Goal: Task Accomplishment & Management: Use online tool/utility

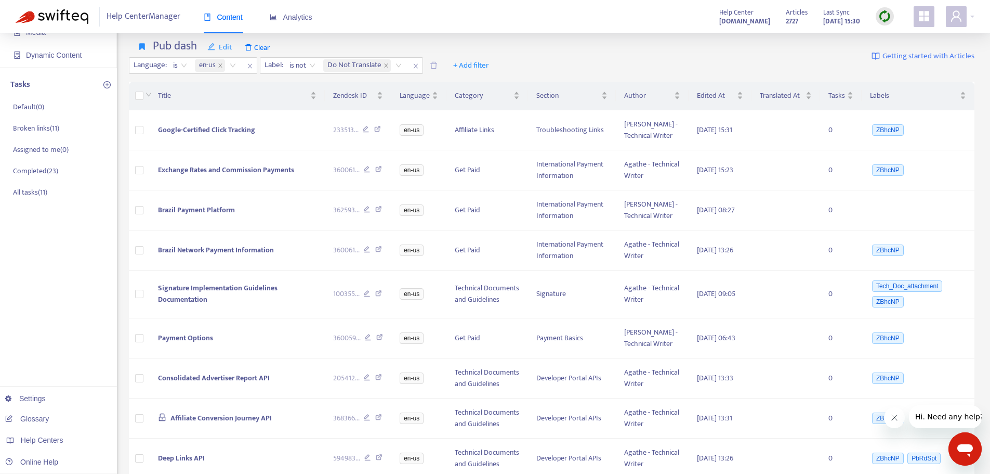
click at [882, 11] on img at bounding box center [884, 16] width 13 height 13
click at [890, 40] on link "Quick Sync" at bounding box center [906, 38] width 44 height 12
click at [181, 392] on link "[DOMAIN_NAME]" at bounding box center [164, 396] width 70 height 8
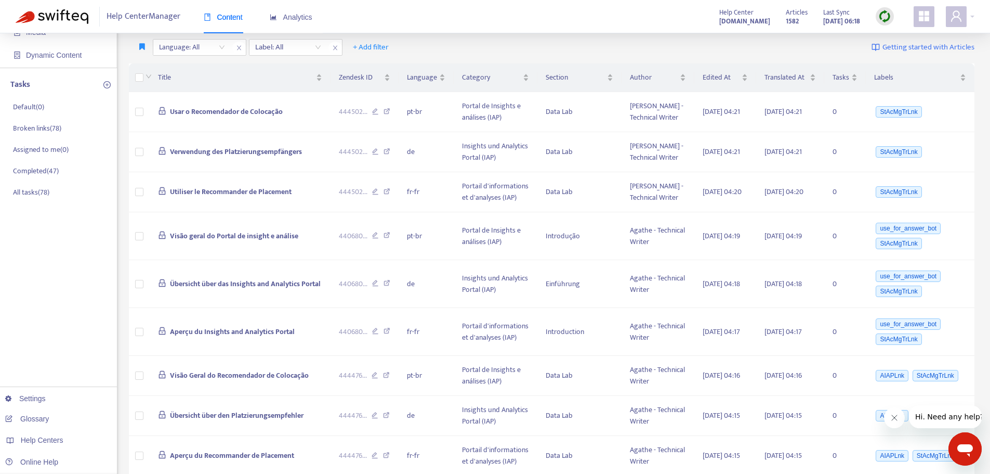
click at [882, 14] on img at bounding box center [884, 16] width 13 height 13
click at [886, 37] on link "Quick Sync" at bounding box center [906, 38] width 44 height 12
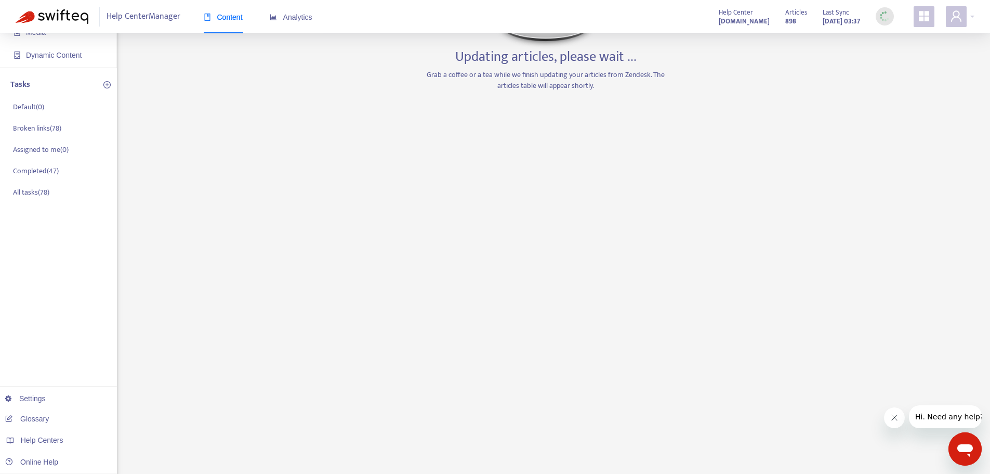
click at [178, 372] on div "Home Articles Links Media Dynamic Content Tasks Default ( 0 ) Broken links ( 78…" at bounding box center [495, 249] width 959 height 608
click at [167, 380] on link "[DOMAIN_NAME]" at bounding box center [164, 376] width 70 height 8
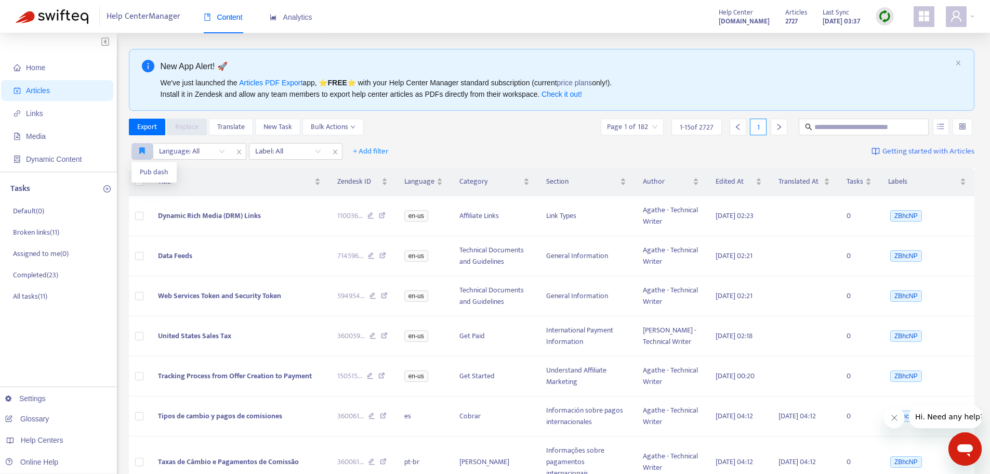
click at [141, 151] on icon "button" at bounding box center [142, 151] width 6 height 8
click at [143, 173] on span "Pub dash" at bounding box center [154, 171] width 29 height 11
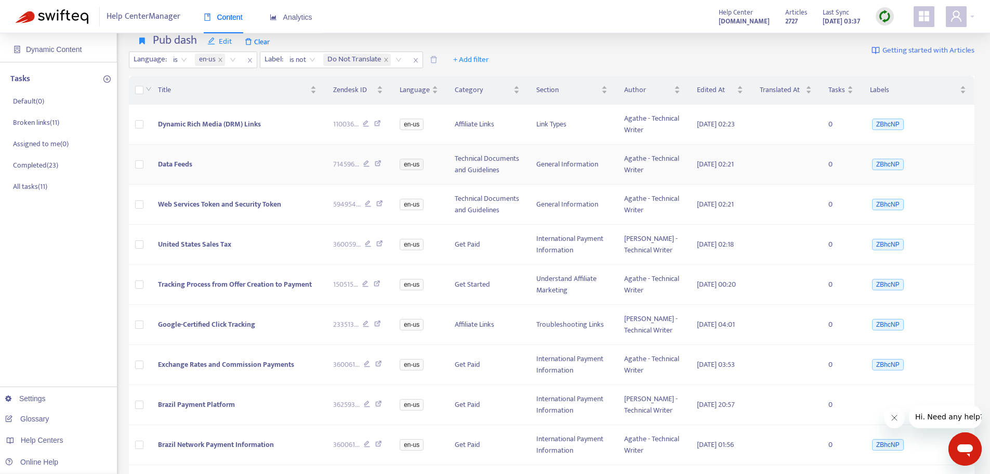
scroll to position [156, 0]
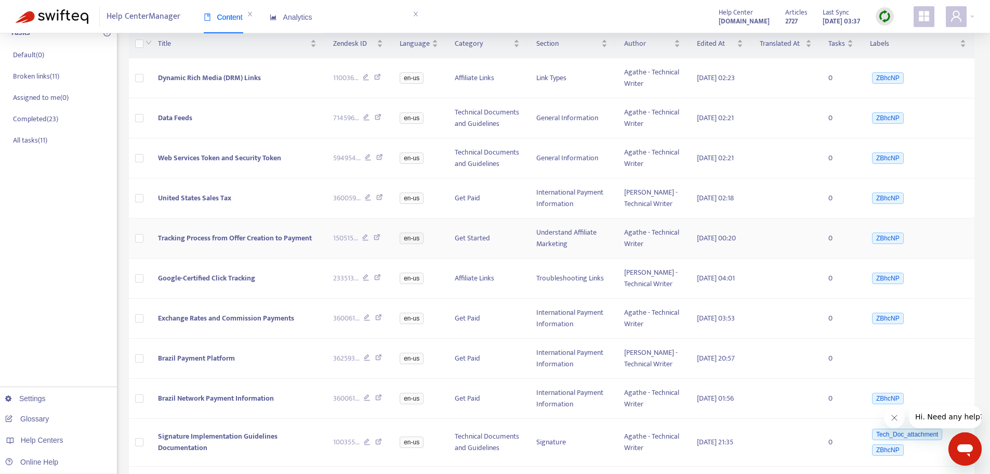
click at [208, 244] on span "Tracking Process from Offer Creation to Payment" at bounding box center [235, 238] width 154 height 12
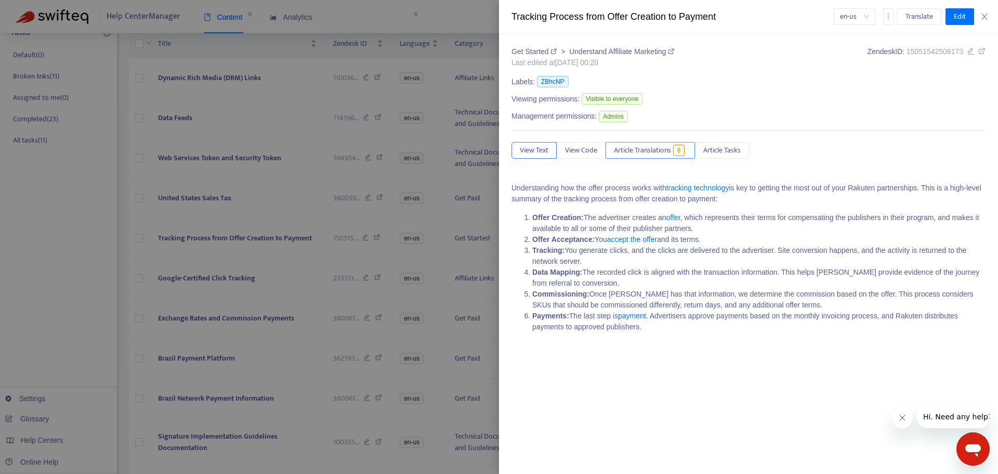
click at [664, 149] on span "Article Translations" at bounding box center [642, 150] width 57 height 11
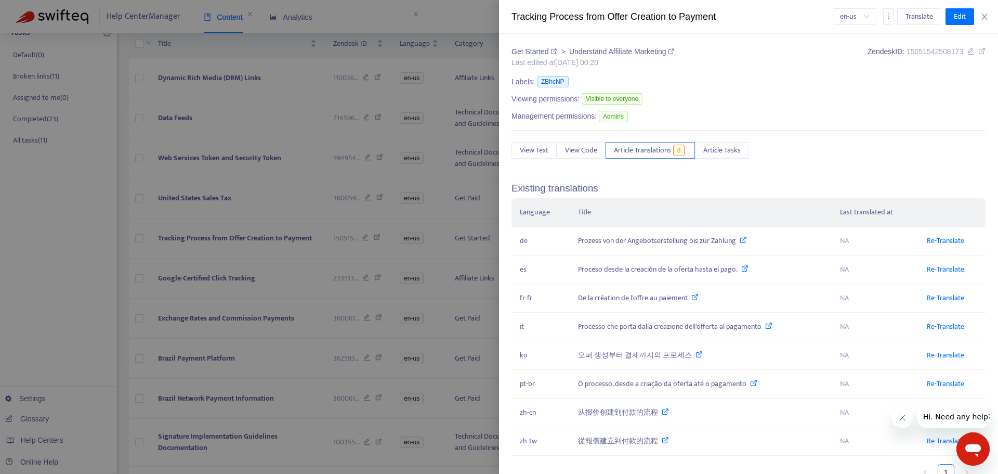
click at [264, 295] on div at bounding box center [499, 237] width 998 height 474
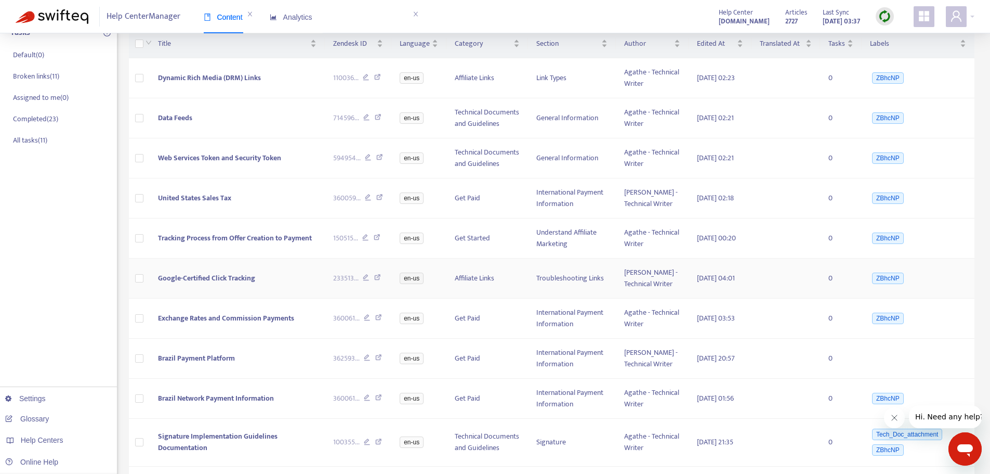
click at [204, 284] on span "Google-Certified Click Tracking" at bounding box center [206, 278] width 97 height 12
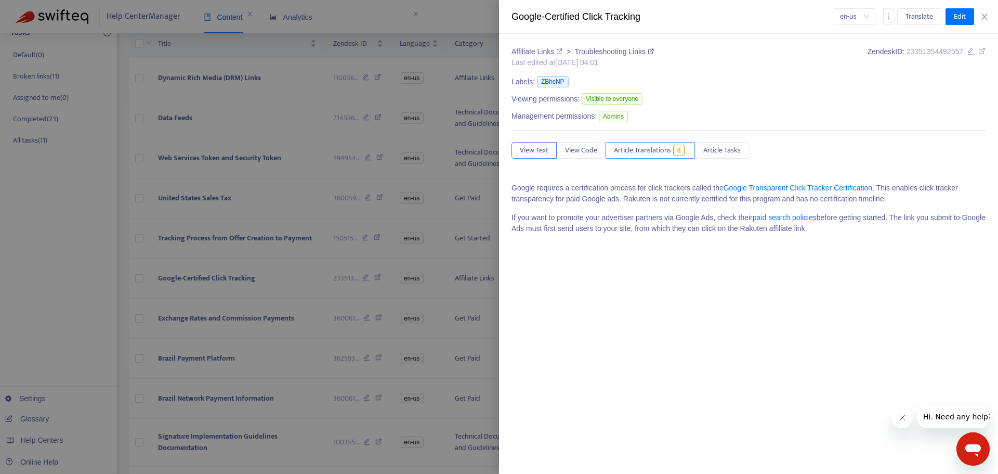
click at [653, 155] on span "Article Translations" at bounding box center [642, 150] width 57 height 11
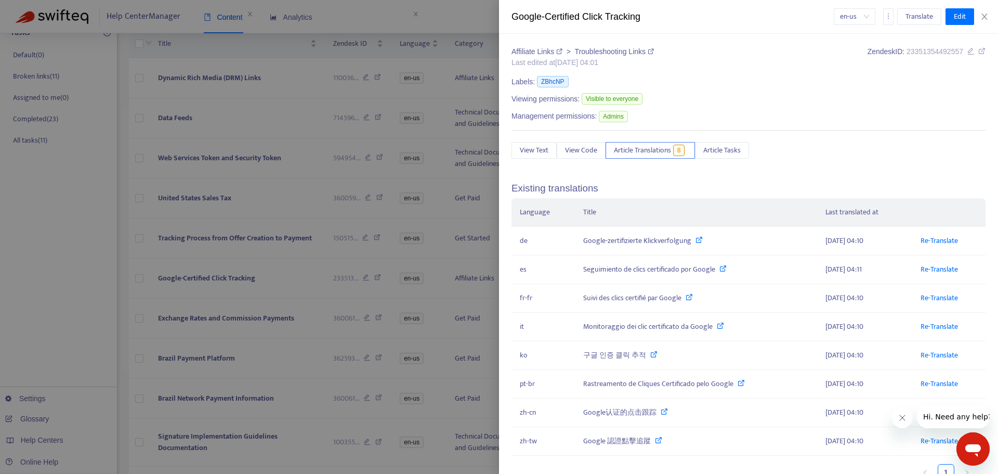
click at [191, 300] on div at bounding box center [499, 237] width 998 height 474
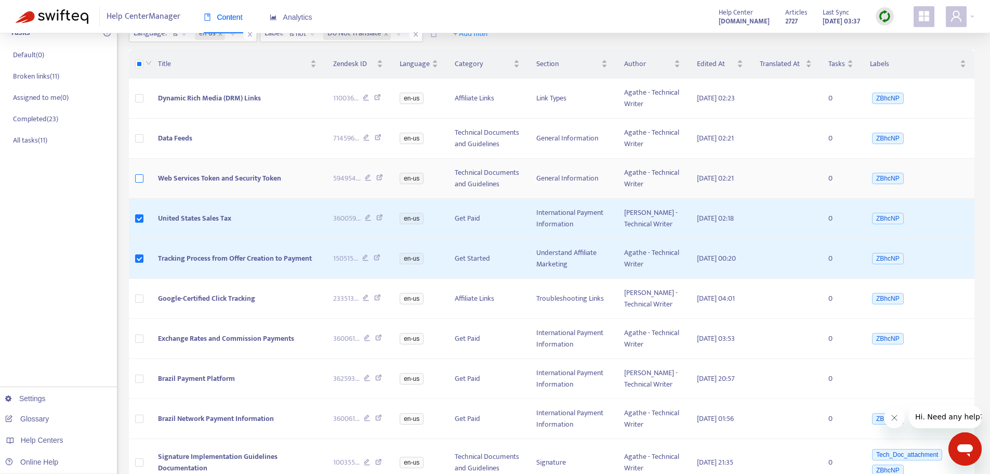
click at [142, 184] on label at bounding box center [139, 178] width 8 height 11
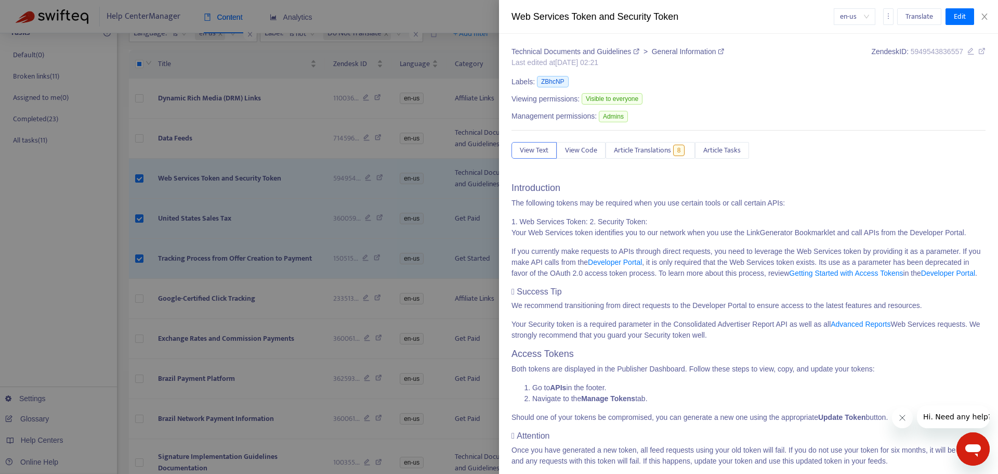
click at [136, 157] on div at bounding box center [499, 237] width 998 height 474
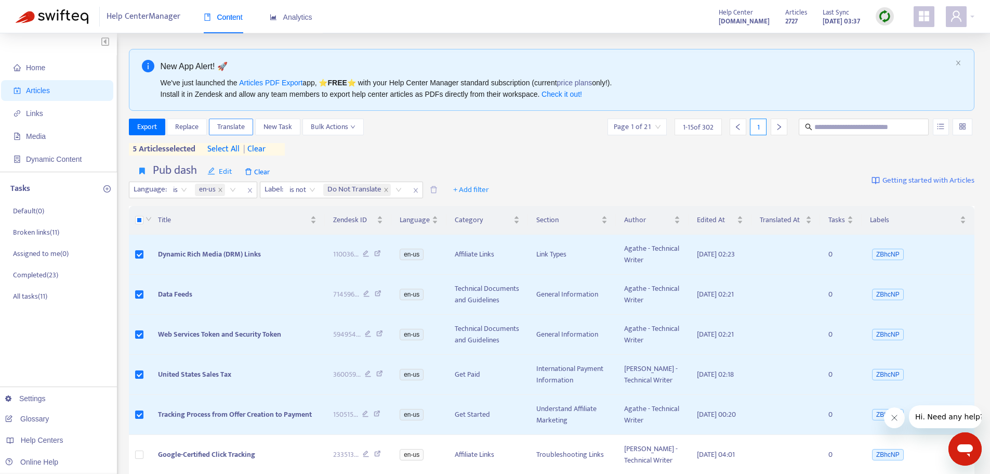
click at [229, 129] on span "Translate" at bounding box center [231, 126] width 28 height 11
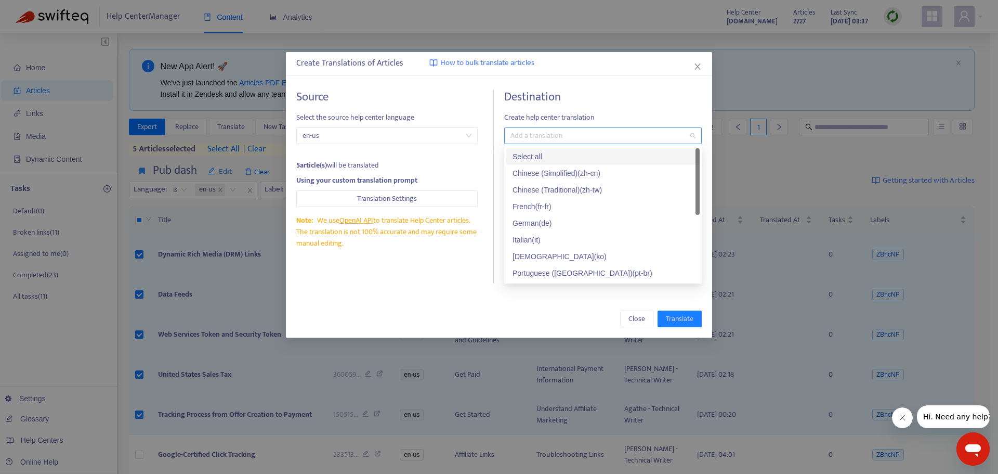
click at [582, 135] on div at bounding box center [598, 135] width 182 height 12
click at [547, 151] on div "Select all" at bounding box center [603, 156] width 181 height 11
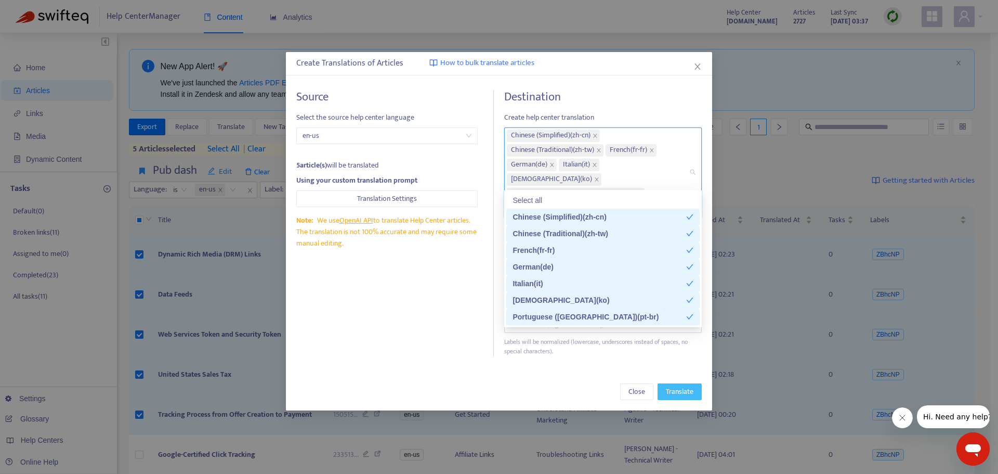
click at [675, 386] on span "Translate" at bounding box center [680, 391] width 28 height 11
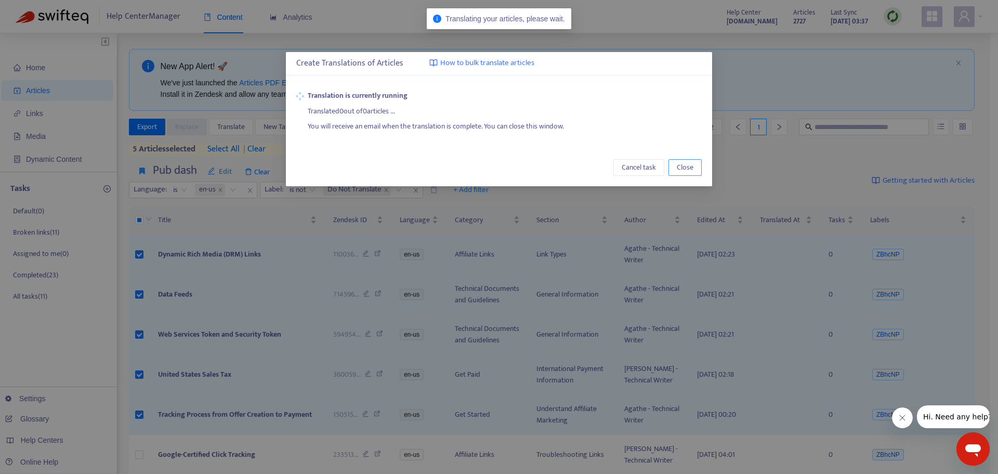
click at [692, 165] on span "Close" at bounding box center [685, 167] width 17 height 11
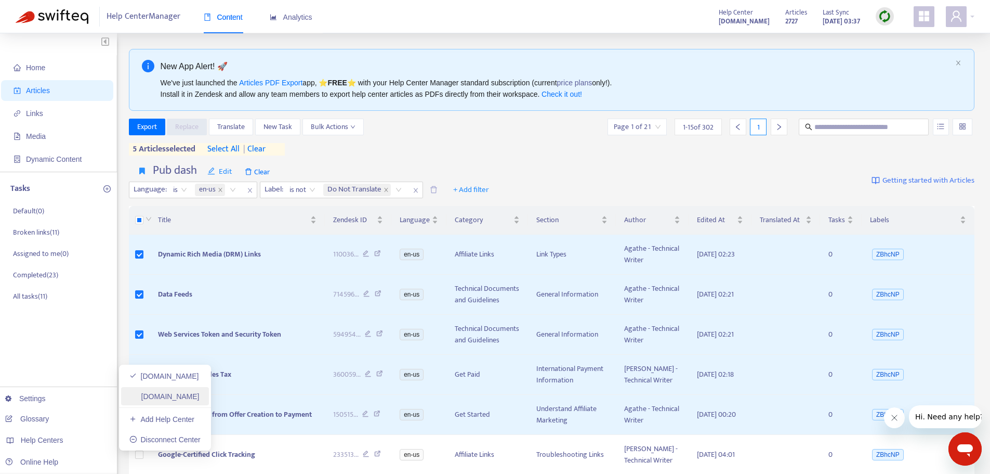
click at [200, 397] on link "[DOMAIN_NAME]" at bounding box center [164, 396] width 70 height 8
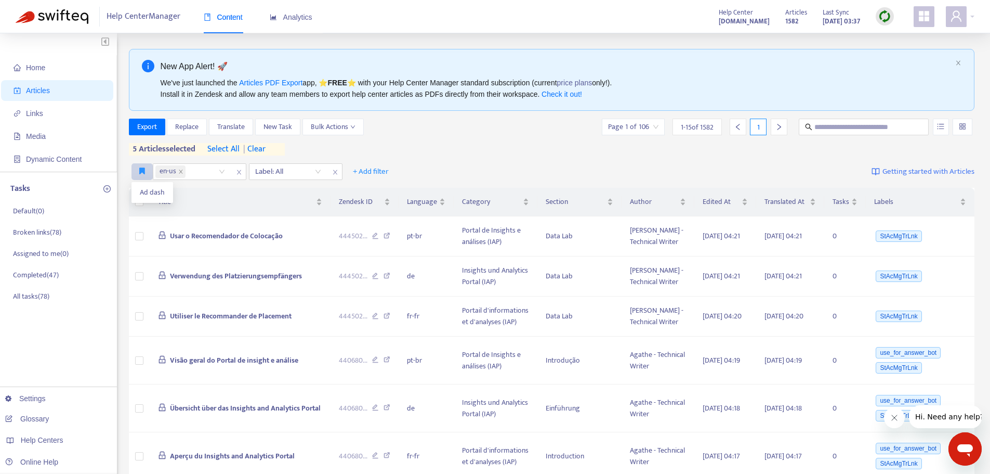
click at [141, 169] on icon "button" at bounding box center [142, 171] width 6 height 8
click at [143, 190] on span "Ad dash" at bounding box center [152, 192] width 25 height 11
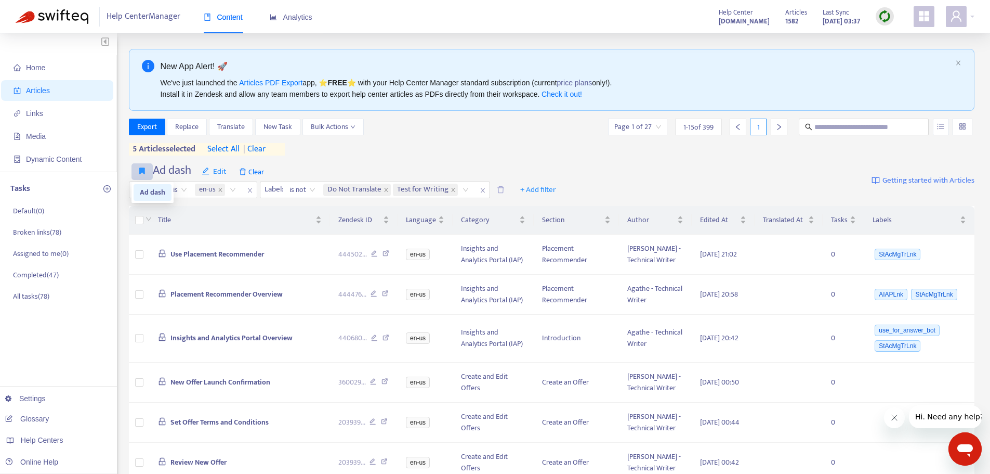
click at [142, 168] on icon "button" at bounding box center [142, 171] width 6 height 8
click at [142, 193] on span "Ad dash" at bounding box center [152, 192] width 25 height 11
click at [247, 260] on span "Use Placement Recommender" at bounding box center [218, 254] width 94 height 12
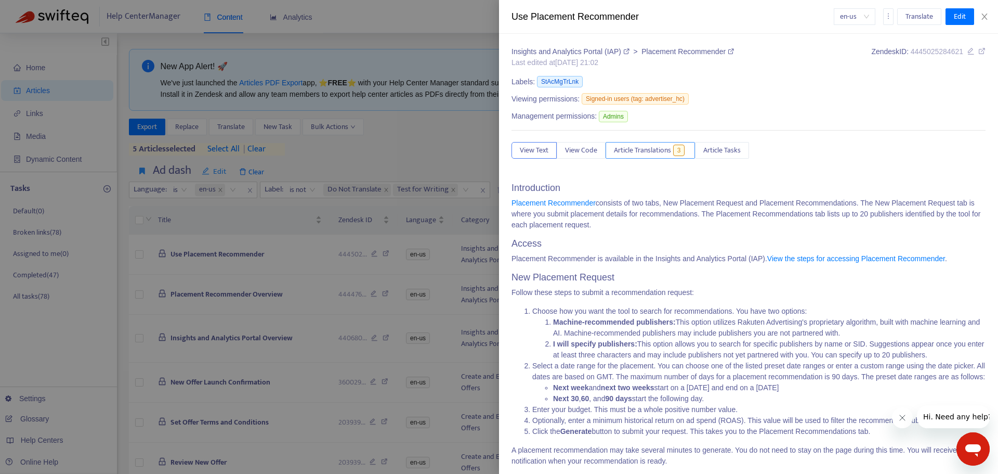
click at [666, 146] on span "Article Translations" at bounding box center [642, 150] width 57 height 11
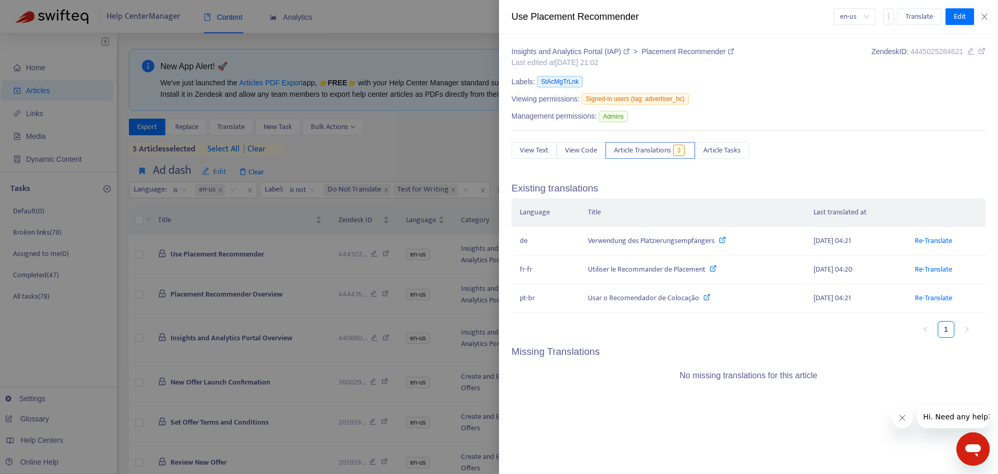
click at [253, 253] on div at bounding box center [499, 237] width 998 height 474
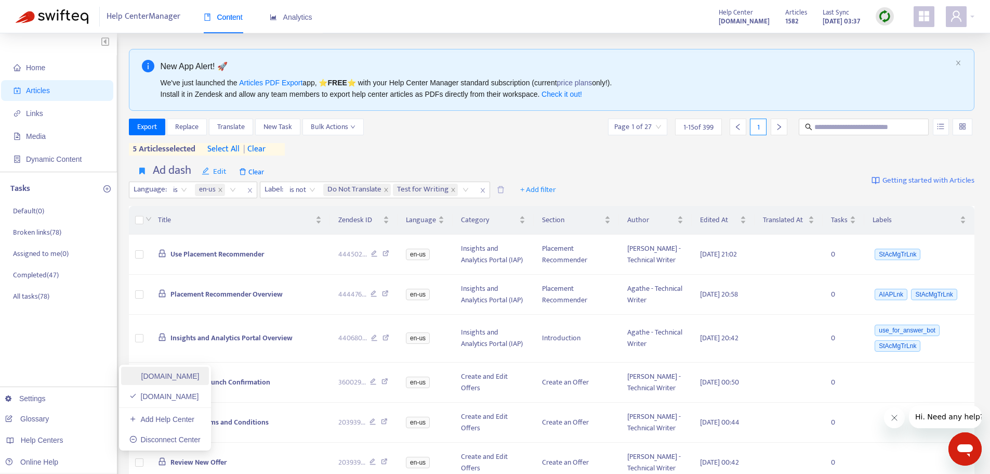
click at [182, 377] on link "[DOMAIN_NAME]" at bounding box center [164, 376] width 70 height 8
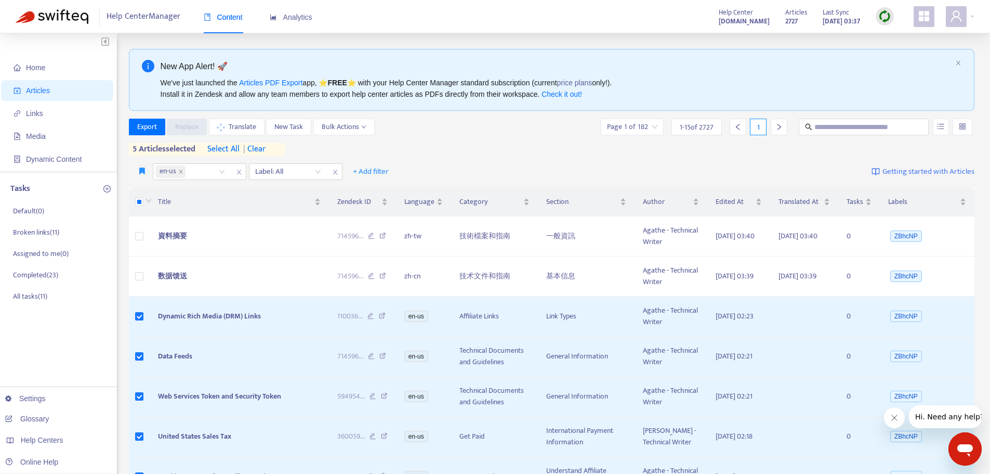
click at [144, 163] on div "en-us Label: All + Add filter Getting started with Articles" at bounding box center [552, 172] width 846 height 24
click at [140, 173] on icon "button" at bounding box center [142, 171] width 6 height 8
click at [144, 190] on span "Pub dash" at bounding box center [154, 192] width 29 height 11
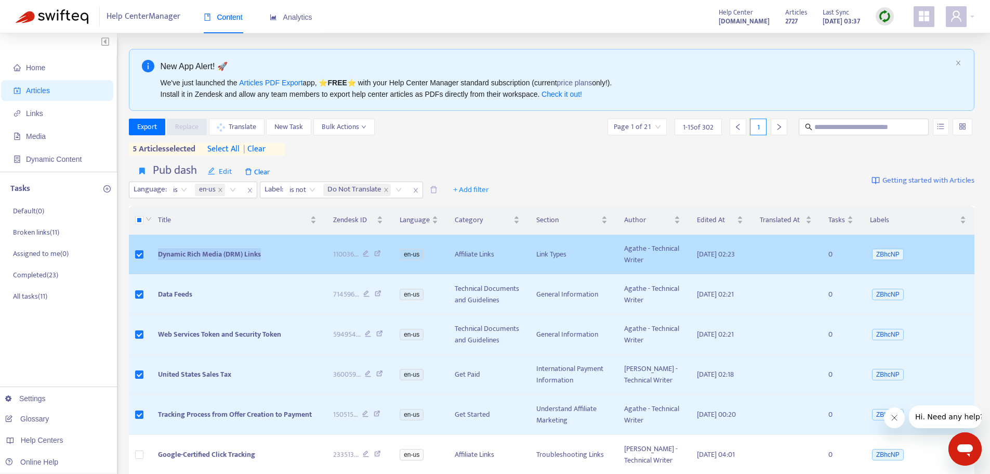
drag, startPoint x: 277, startPoint y: 259, endPoint x: 160, endPoint y: 258, distance: 117.0
click at [151, 260] on td "Dynamic Rich Media (DRM) Links" at bounding box center [237, 254] width 175 height 40
copy span "Dynamic Rich Media (DRM) Links"
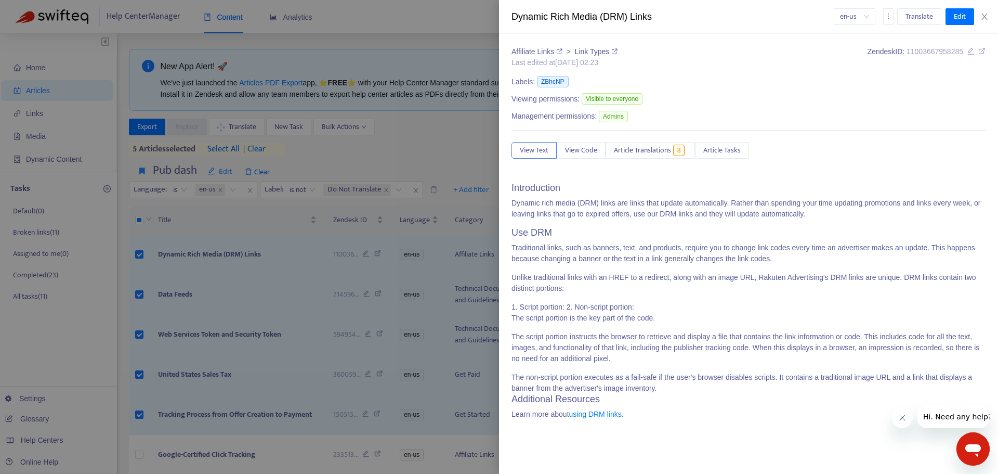
click at [173, 252] on div at bounding box center [499, 237] width 998 height 474
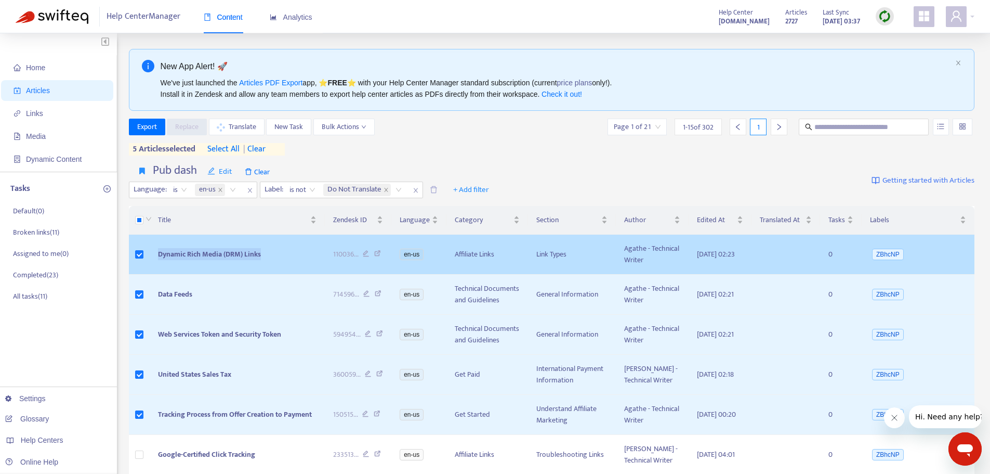
drag, startPoint x: 169, startPoint y: 260, endPoint x: 270, endPoint y: 259, distance: 100.8
click at [270, 259] on td "Dynamic Rich Media (DRM) Links" at bounding box center [237, 254] width 175 height 40
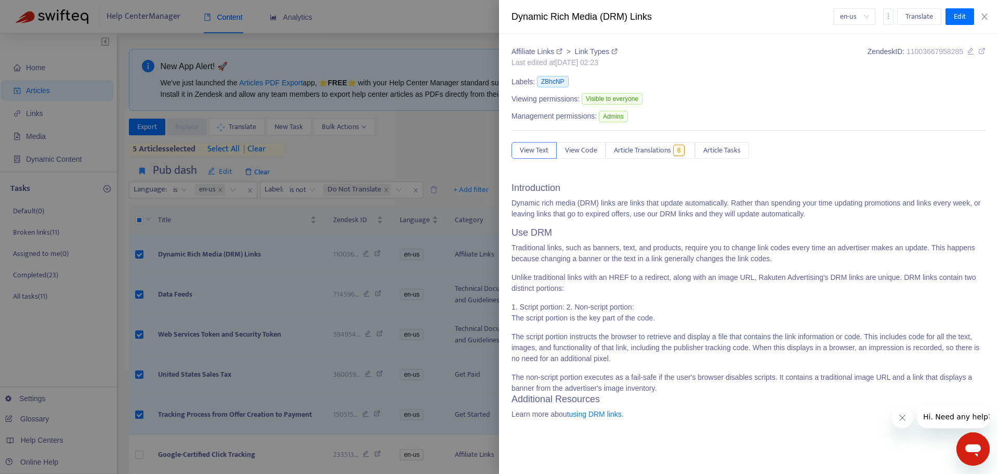
click at [207, 309] on div at bounding box center [499, 237] width 998 height 474
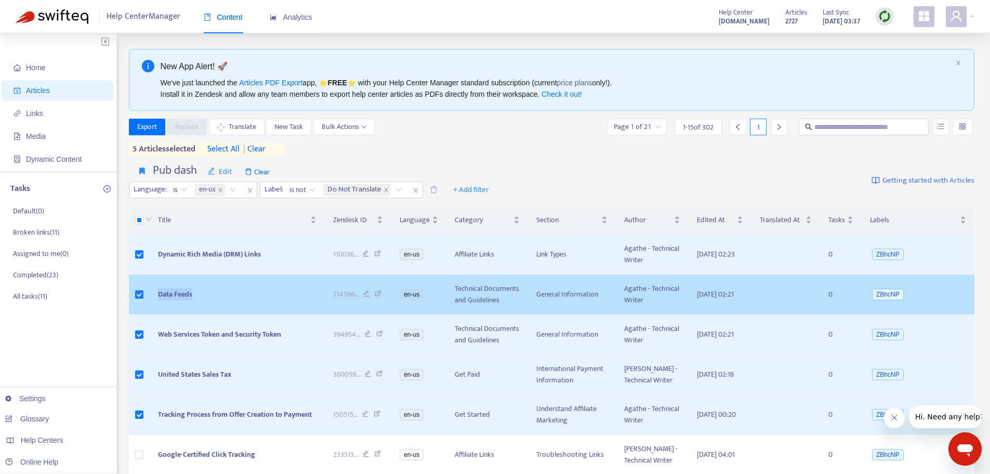
drag, startPoint x: 204, startPoint y: 308, endPoint x: 153, endPoint y: 310, distance: 51.0
click at [153, 310] on td "Data Feeds" at bounding box center [237, 294] width 175 height 40
copy span "Data Feeds"
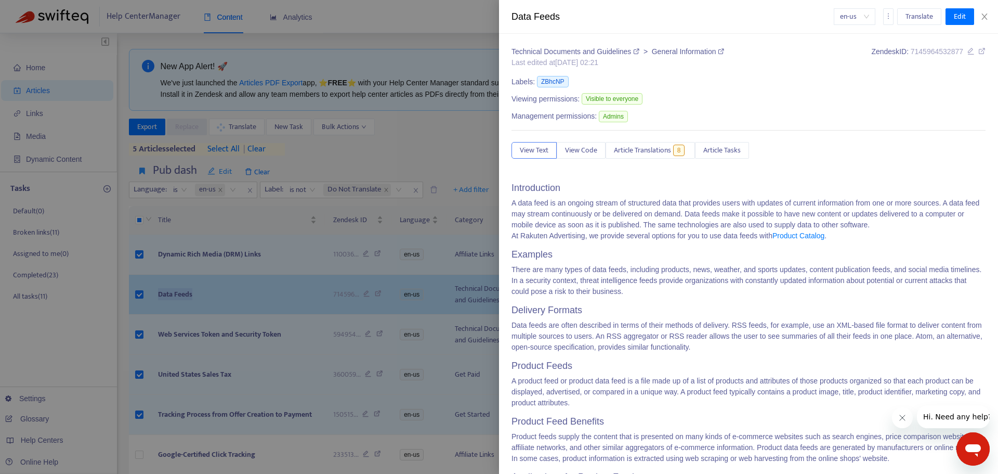
click at [198, 321] on div at bounding box center [499, 237] width 998 height 474
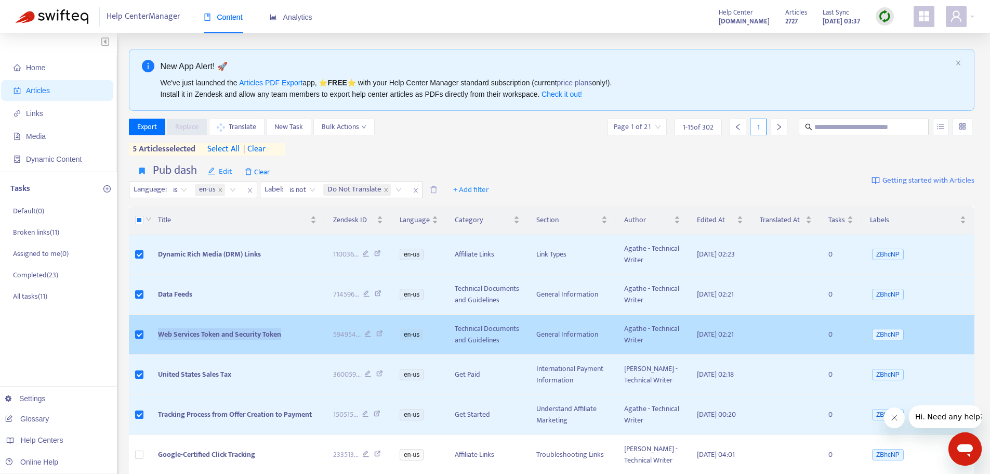
drag, startPoint x: 154, startPoint y: 362, endPoint x: 297, endPoint y: 359, distance: 143.5
click at [297, 355] on td "Web Services Token and Security Token" at bounding box center [237, 334] width 175 height 40
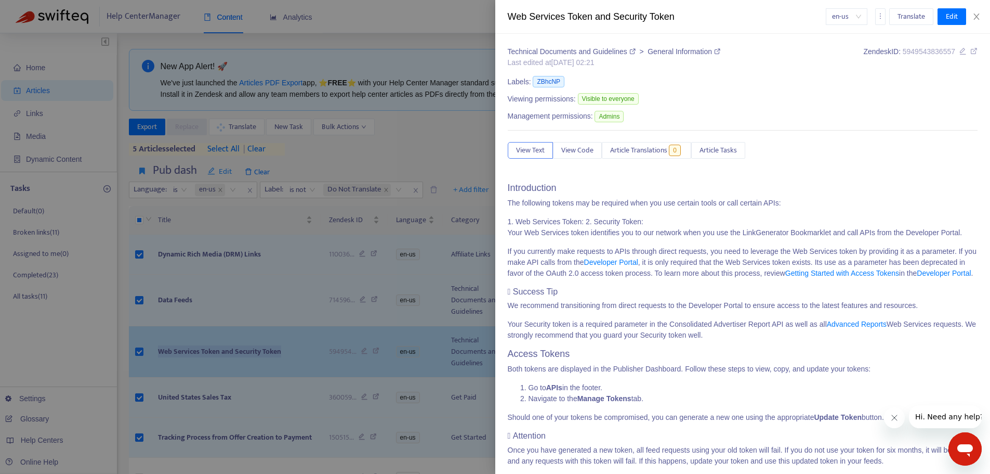
copy span "Web Services Token and Security Token"
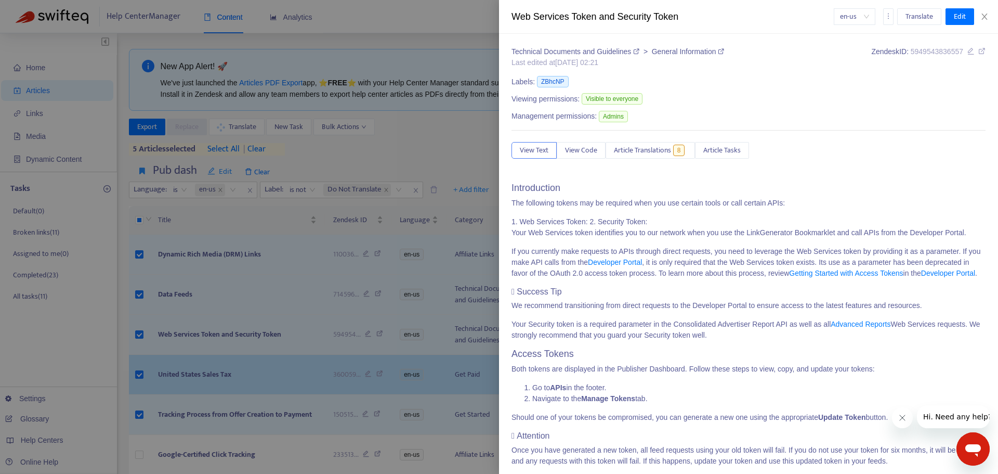
click at [260, 401] on div at bounding box center [499, 237] width 998 height 474
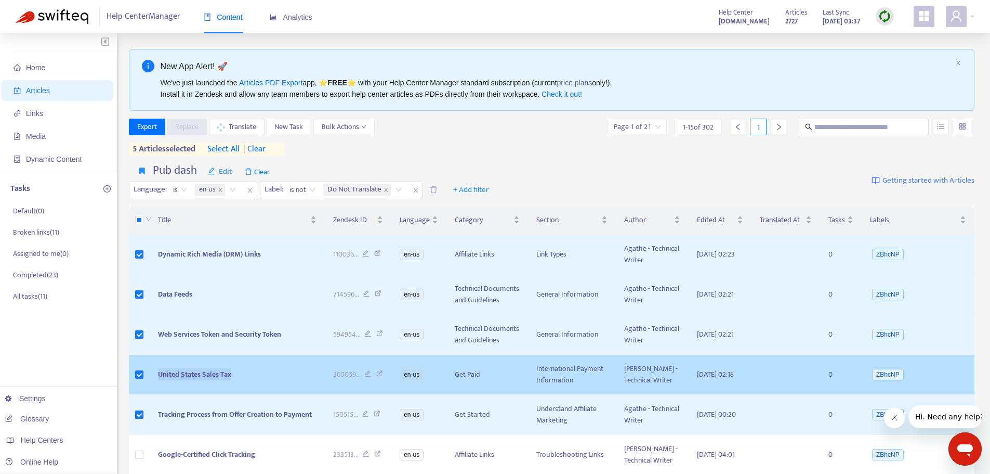
drag, startPoint x: 253, startPoint y: 414, endPoint x: 134, endPoint y: 415, distance: 119.6
click at [134, 395] on tr "United States Sales Tax 360059 ... en-us Get Paid International Payment Informa…" at bounding box center [552, 375] width 846 height 40
copy tr "United States Sales Tax"
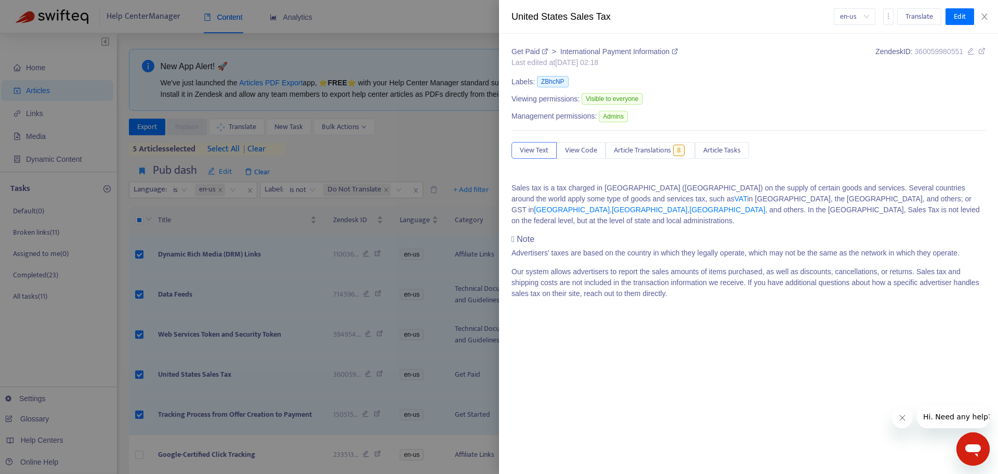
click at [217, 378] on div at bounding box center [499, 237] width 998 height 474
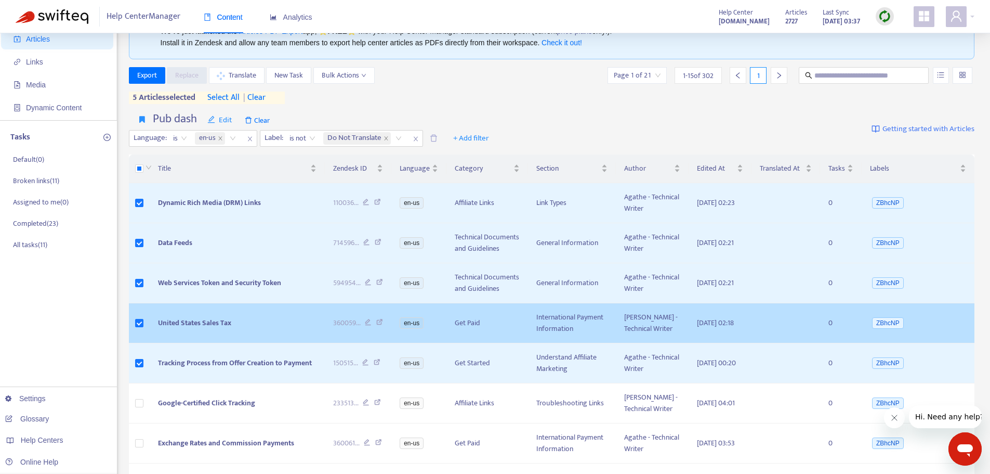
scroll to position [104, 0]
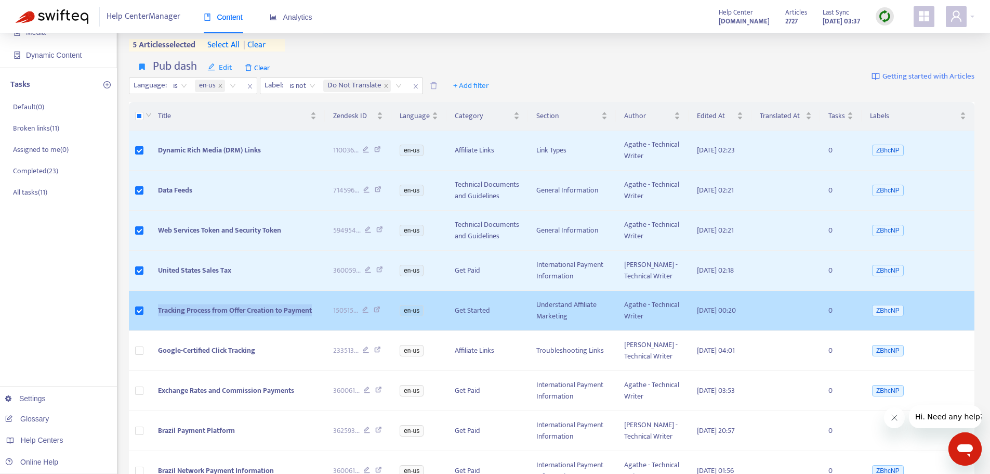
click at [143, 331] on tr "Tracking Process from Offer Creation to Payment 150515 ... en-us Get Started Un…" at bounding box center [552, 311] width 846 height 40
copy tr "Tracking Process from Offer Creation to Payment"
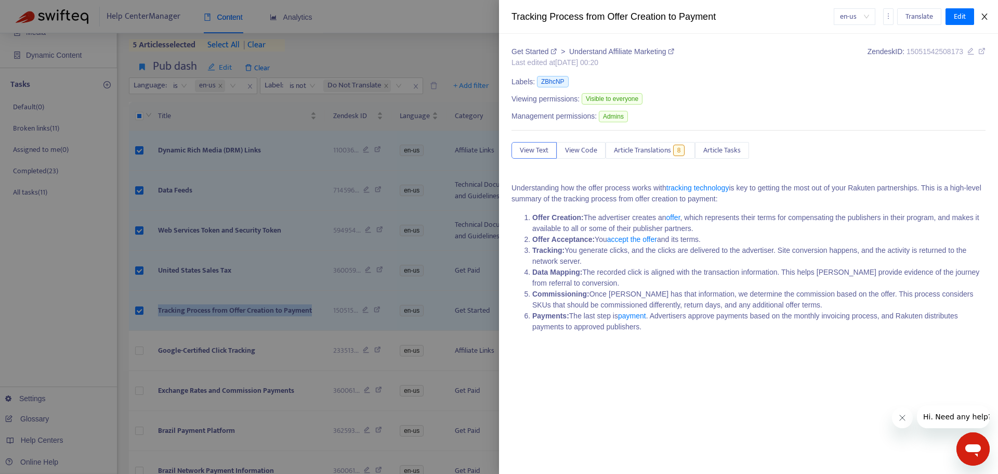
click at [980, 16] on icon "close" at bounding box center [984, 16] width 8 height 8
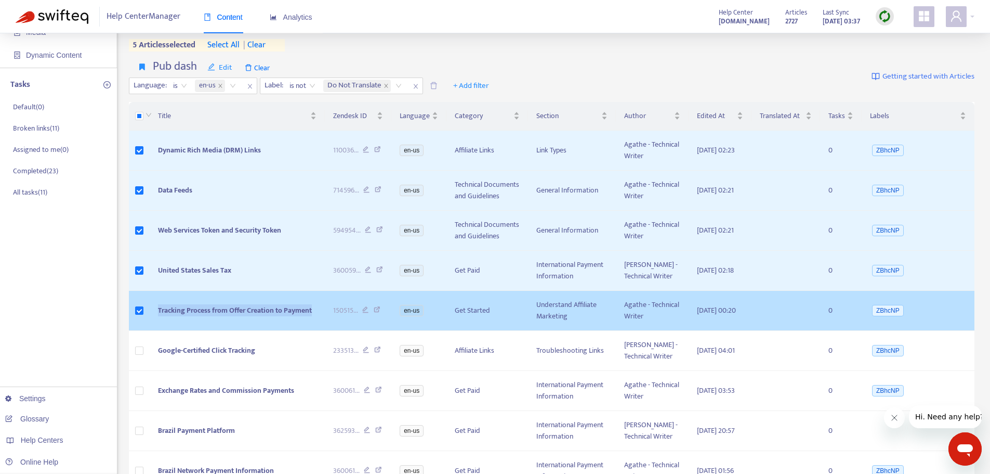
click at [191, 316] on span "Tracking Process from Offer Creation to Payment" at bounding box center [235, 310] width 154 height 12
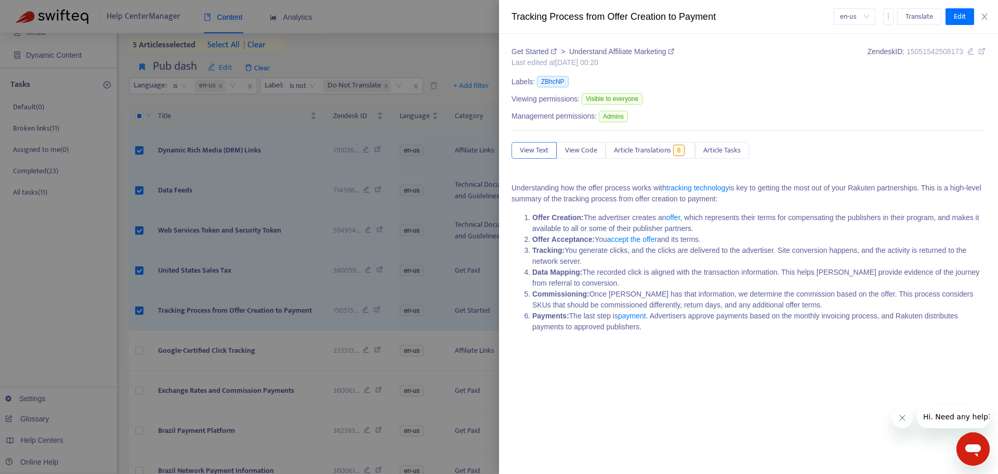
click at [350, 301] on div at bounding box center [499, 237] width 998 height 474
